Goal: Transaction & Acquisition: Purchase product/service

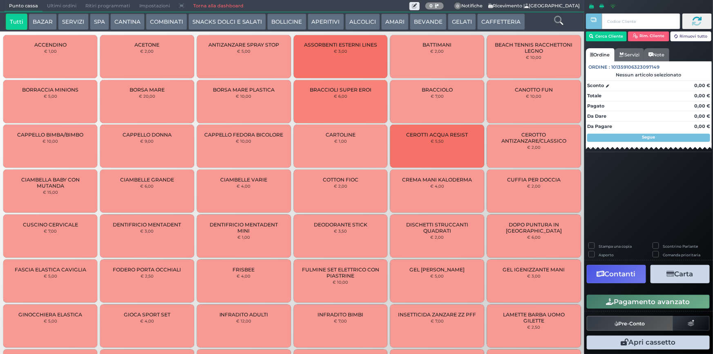
click at [460, 24] on button "GELATI" at bounding box center [462, 21] width 28 height 16
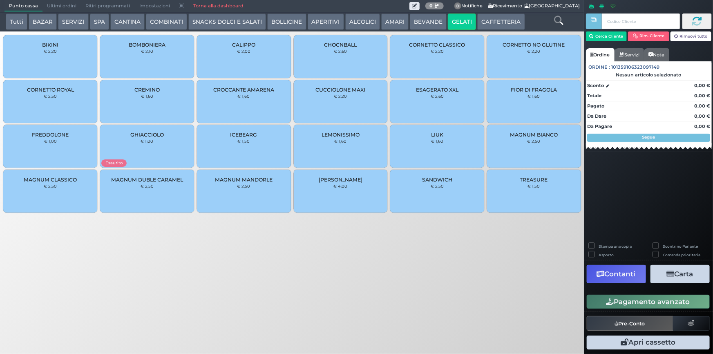
click at [536, 149] on div "MAGNUM BIANCO € 2,50" at bounding box center [534, 146] width 94 height 43
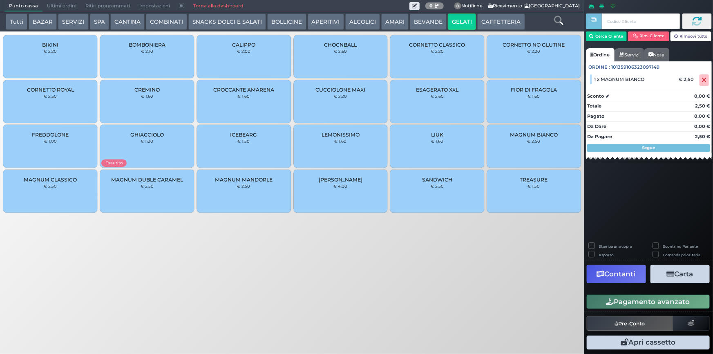
click at [616, 305] on button "Pagamento avanzato" at bounding box center [648, 302] width 123 height 14
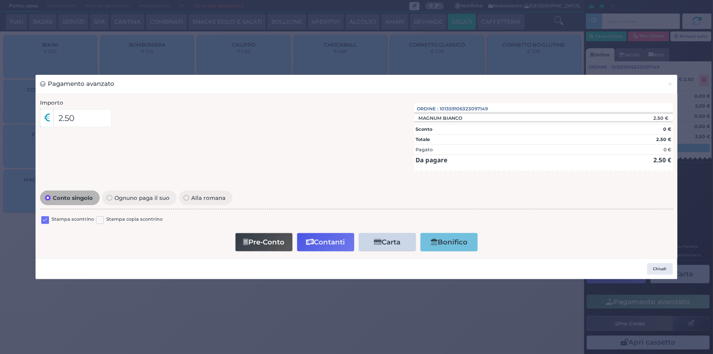
click at [45, 220] on label at bounding box center [45, 220] width 8 height 8
click at [0, 0] on input "checkbox" at bounding box center [0, 0] width 0 height 0
click at [329, 238] on button "Contanti" at bounding box center [325, 242] width 57 height 18
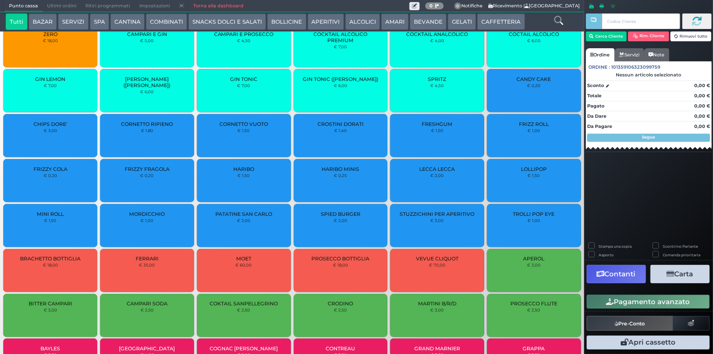
scroll to position [1486, 0]
